Goal: Find contact information: Find contact information

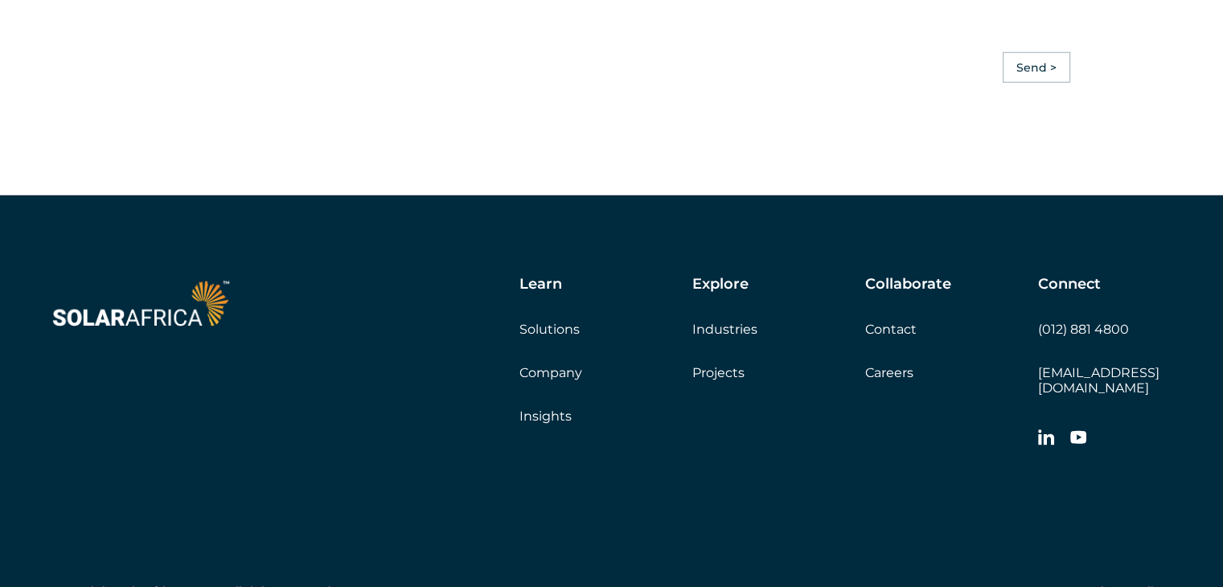
scroll to position [4623, 0]
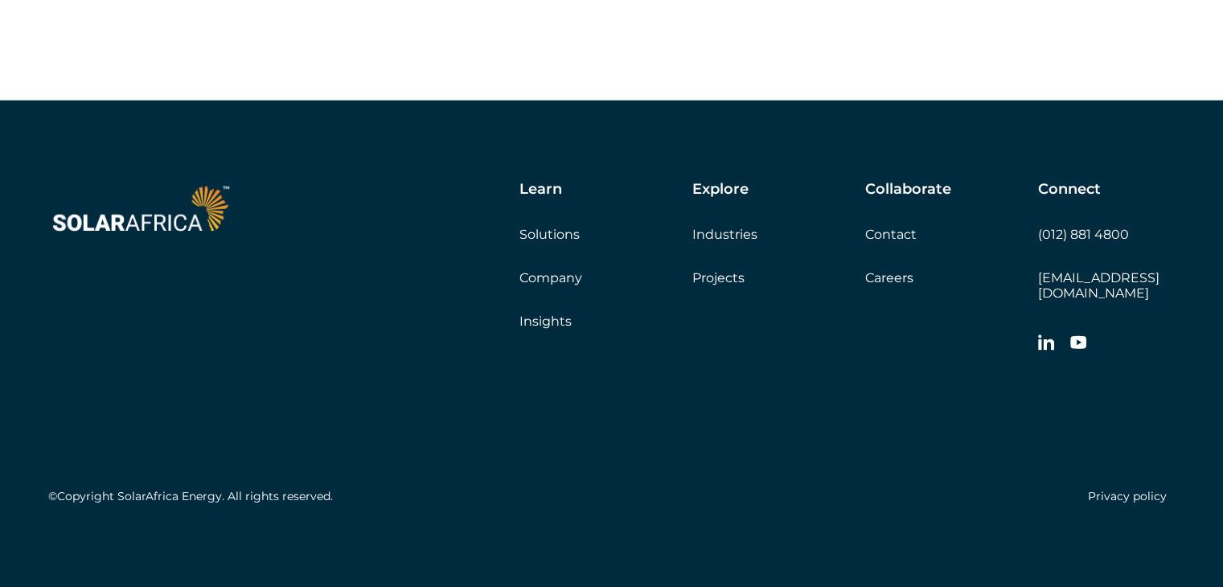
click at [550, 286] on link "Company" at bounding box center [551, 277] width 63 height 15
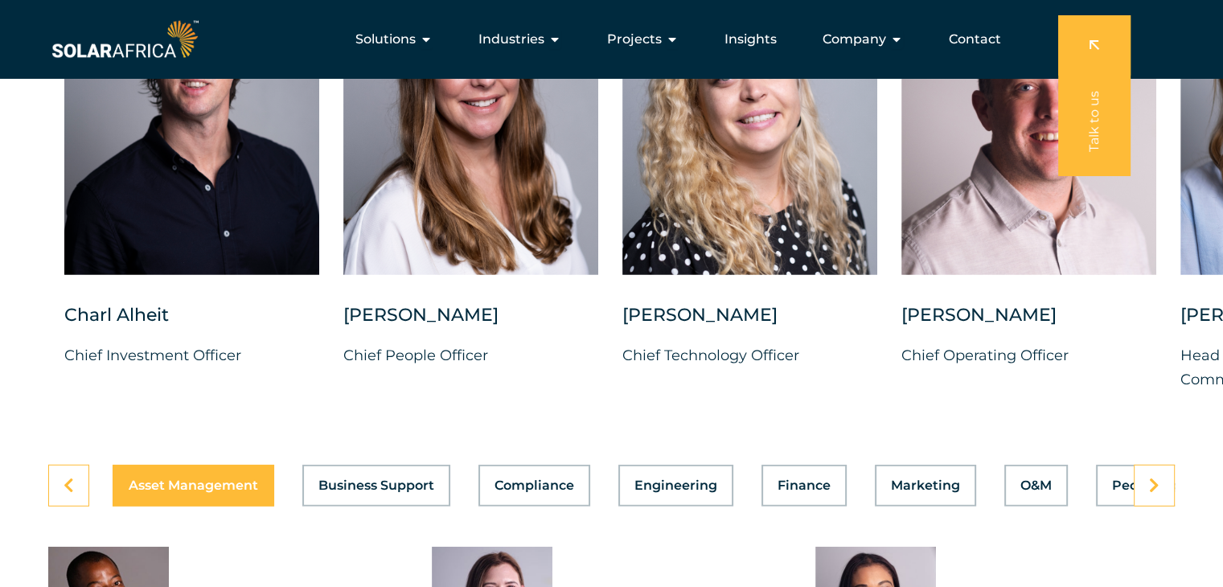
scroll to position [4102, 0]
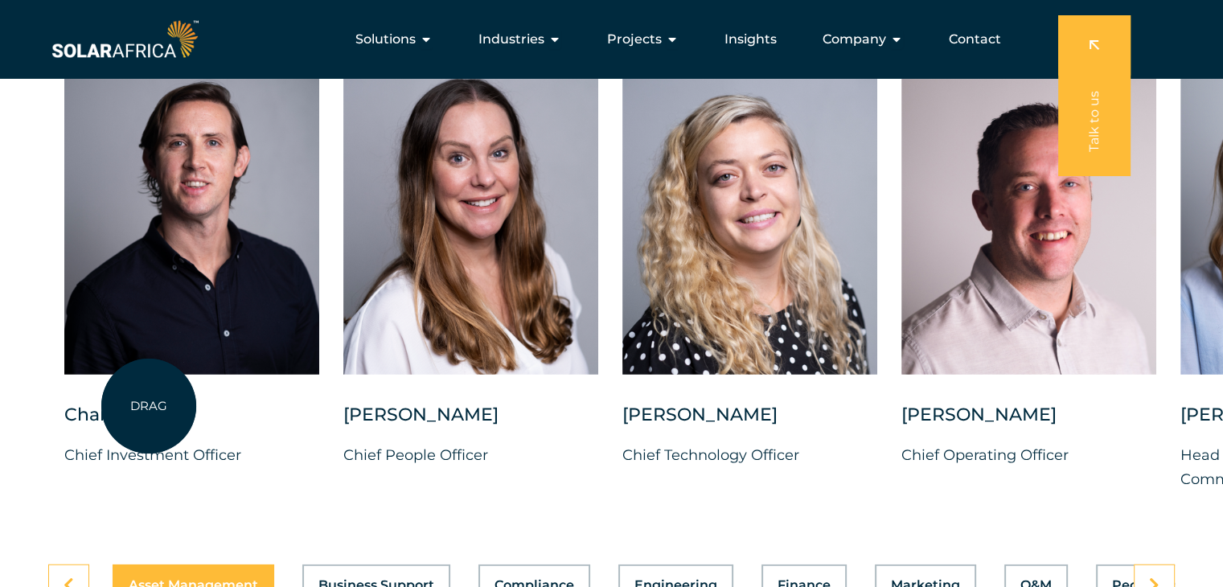
click at [149, 406] on div "Charl Alheit" at bounding box center [191, 423] width 255 height 40
click at [123, 404] on div "Charl Alheit" at bounding box center [191, 423] width 255 height 40
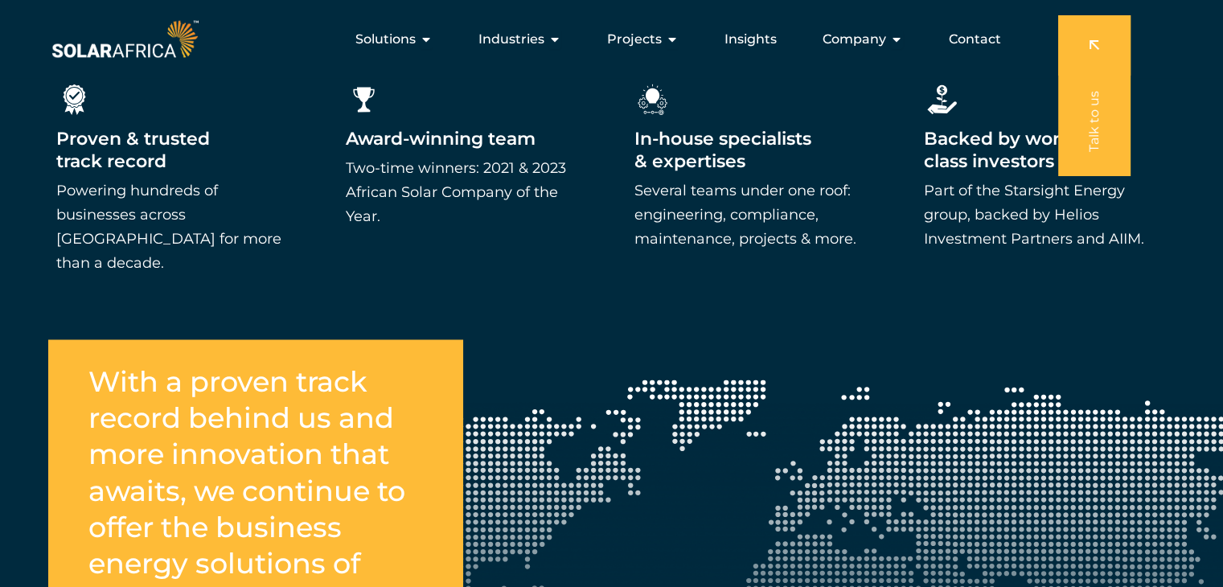
scroll to position [2498, 0]
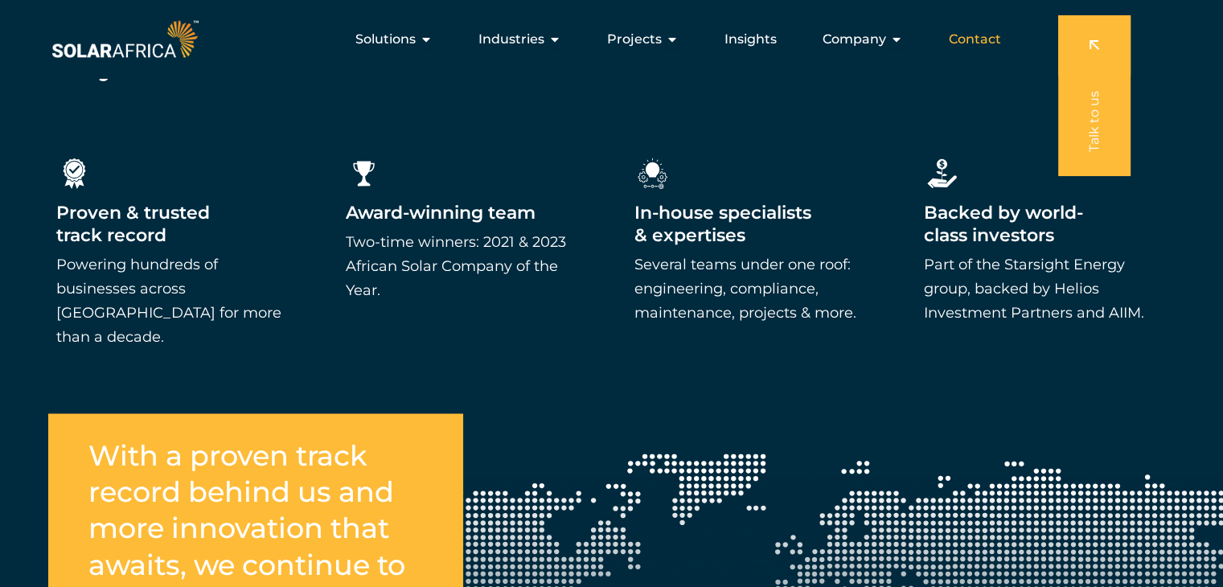
click at [975, 36] on span "Contact" at bounding box center [975, 39] width 52 height 19
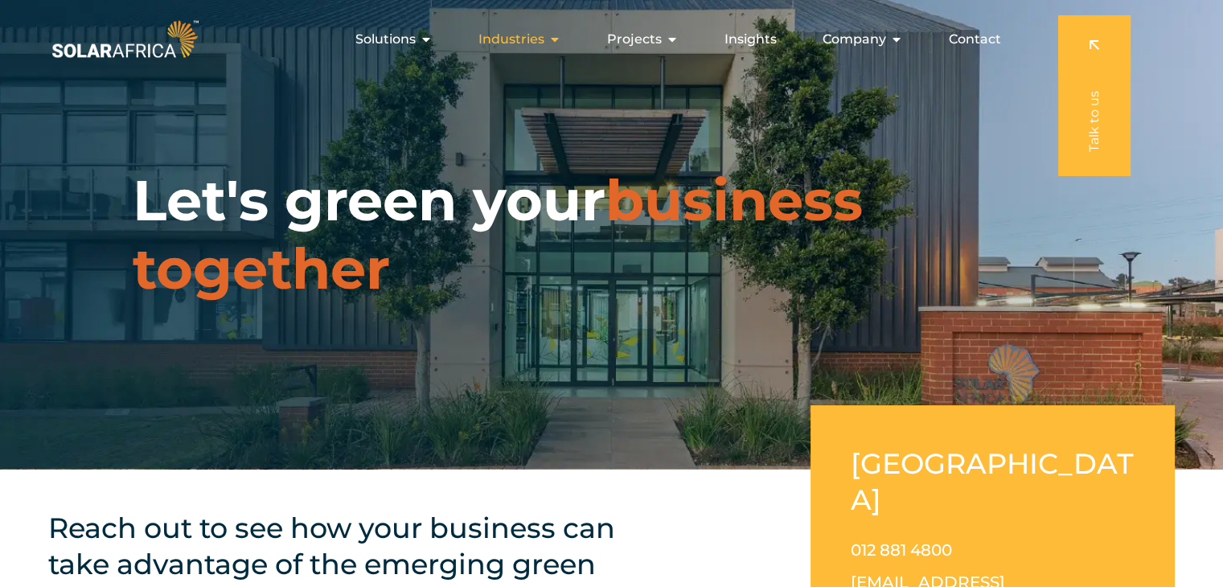
click at [554, 34] on icon "Menu" at bounding box center [555, 39] width 13 height 13
